Goal: Task Accomplishment & Management: Use online tool/utility

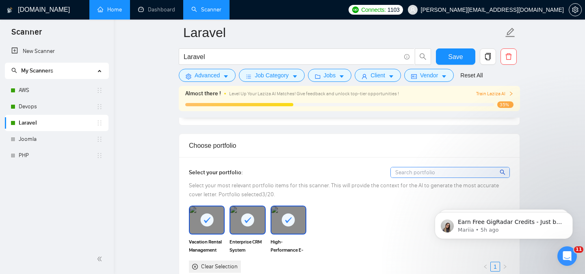
click at [118, 10] on link "Home" at bounding box center [110, 9] width 24 height 7
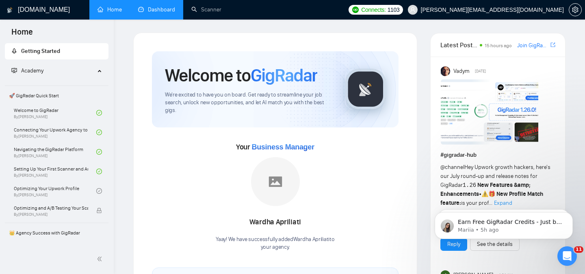
click at [159, 12] on link "Dashboard" at bounding box center [156, 9] width 37 height 7
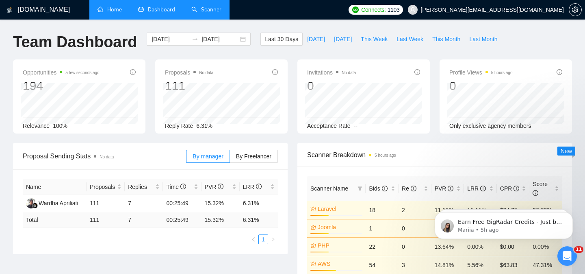
click at [210, 13] on link "Scanner" at bounding box center [206, 9] width 30 height 7
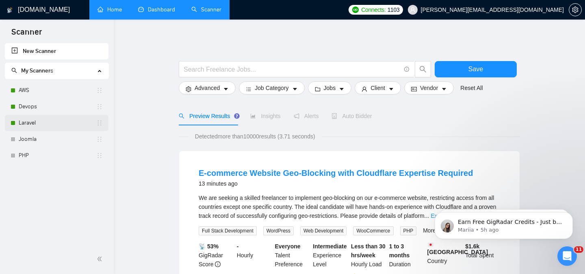
click at [40, 127] on link "Laravel" at bounding box center [58, 123] width 78 height 16
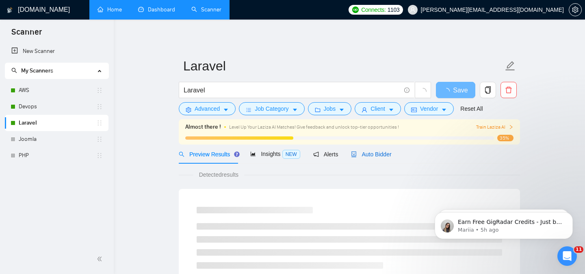
click at [371, 155] on span "Auto Bidder" at bounding box center [371, 154] width 40 height 7
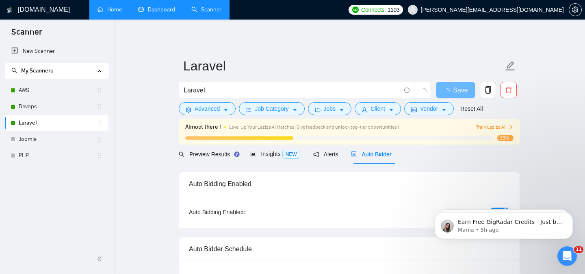
checkbox input "true"
click at [381, 110] on span "Client" at bounding box center [378, 108] width 15 height 9
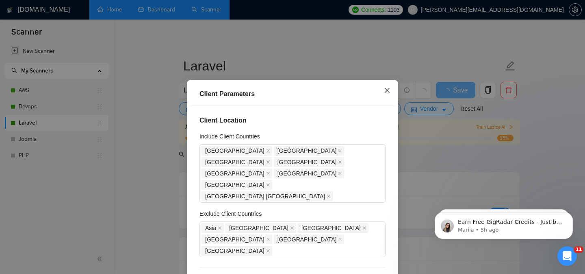
click at [389, 91] on icon "close" at bounding box center [387, 90] width 7 height 7
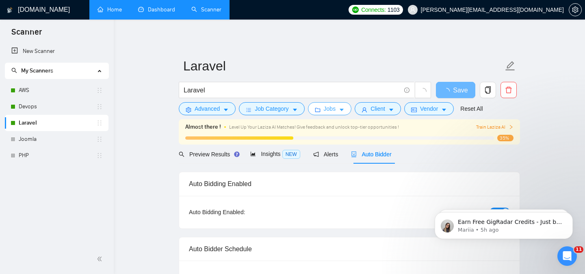
click at [334, 112] on span "Jobs" at bounding box center [330, 108] width 12 height 9
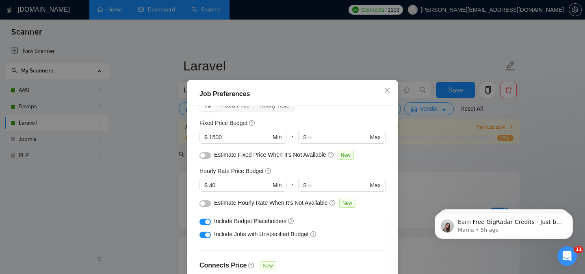
scroll to position [50, 0]
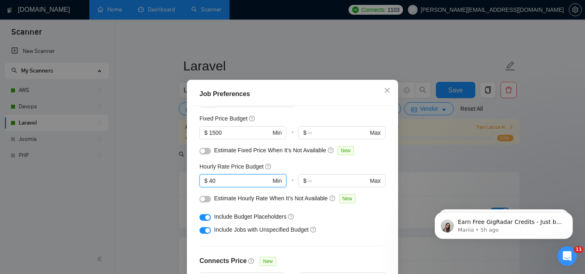
drag, startPoint x: 237, startPoint y: 181, endPoint x: 183, endPoint y: 181, distance: 54.9
click at [183, 181] on div "Job Preferences Budget Project Type All Fixed Price Hourly Rate Fixed Price Bud…" at bounding box center [292, 137] width 585 height 274
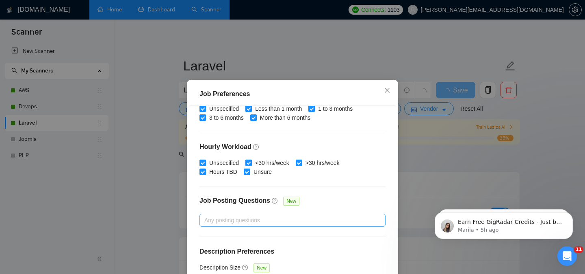
scroll to position [59, 0]
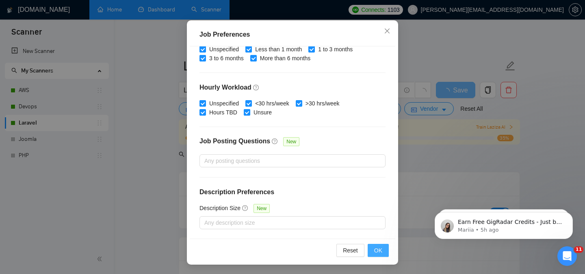
type input "30"
click at [377, 251] on span "OK" at bounding box center [378, 250] width 8 height 9
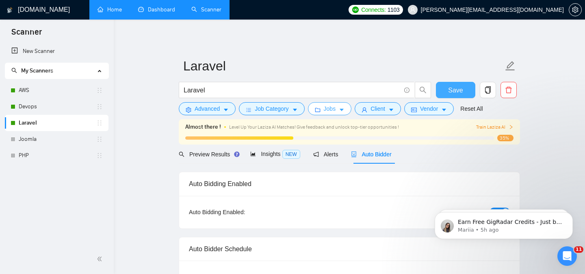
scroll to position [0, 0]
click at [458, 91] on span "Save" at bounding box center [455, 90] width 15 height 10
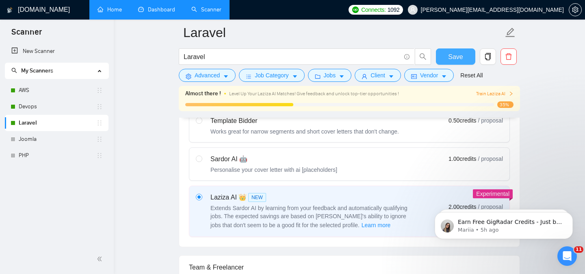
scroll to position [248, 0]
